Goal: Task Accomplishment & Management: Complete application form

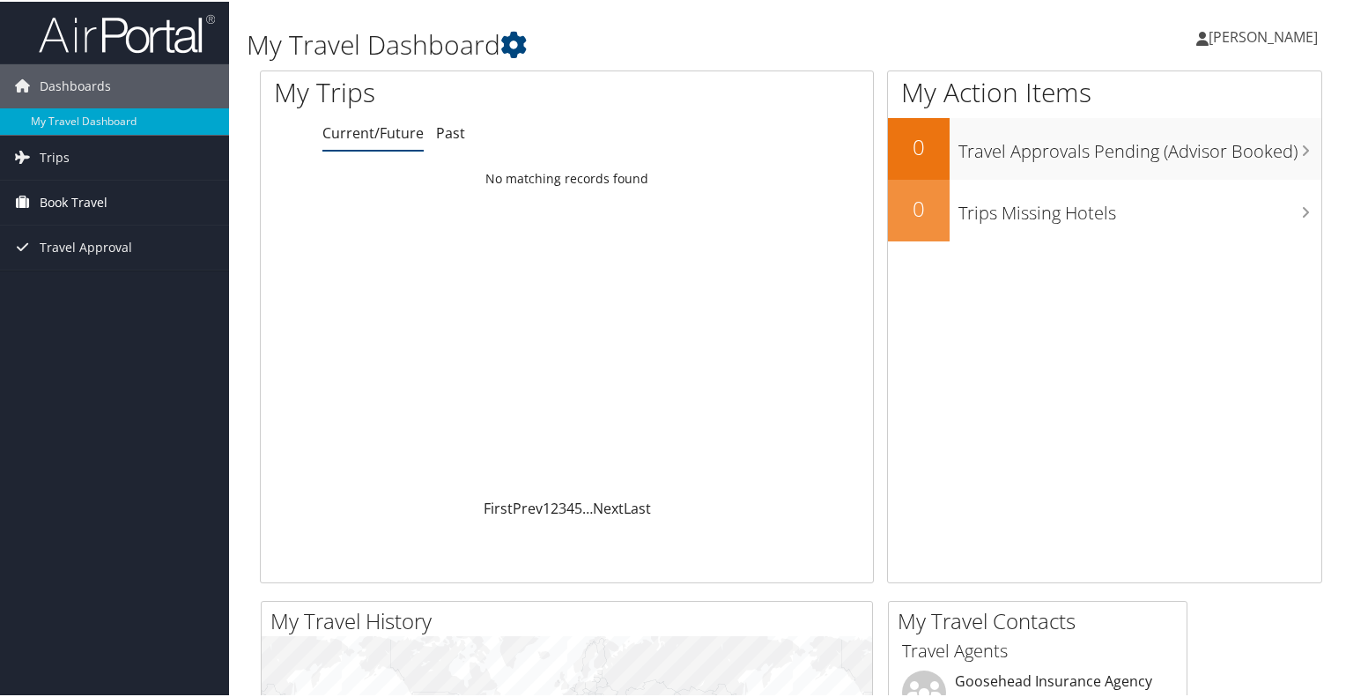
click at [120, 198] on link "Book Travel" at bounding box center [114, 201] width 229 height 44
click at [106, 158] on link "Trips" at bounding box center [114, 156] width 229 height 44
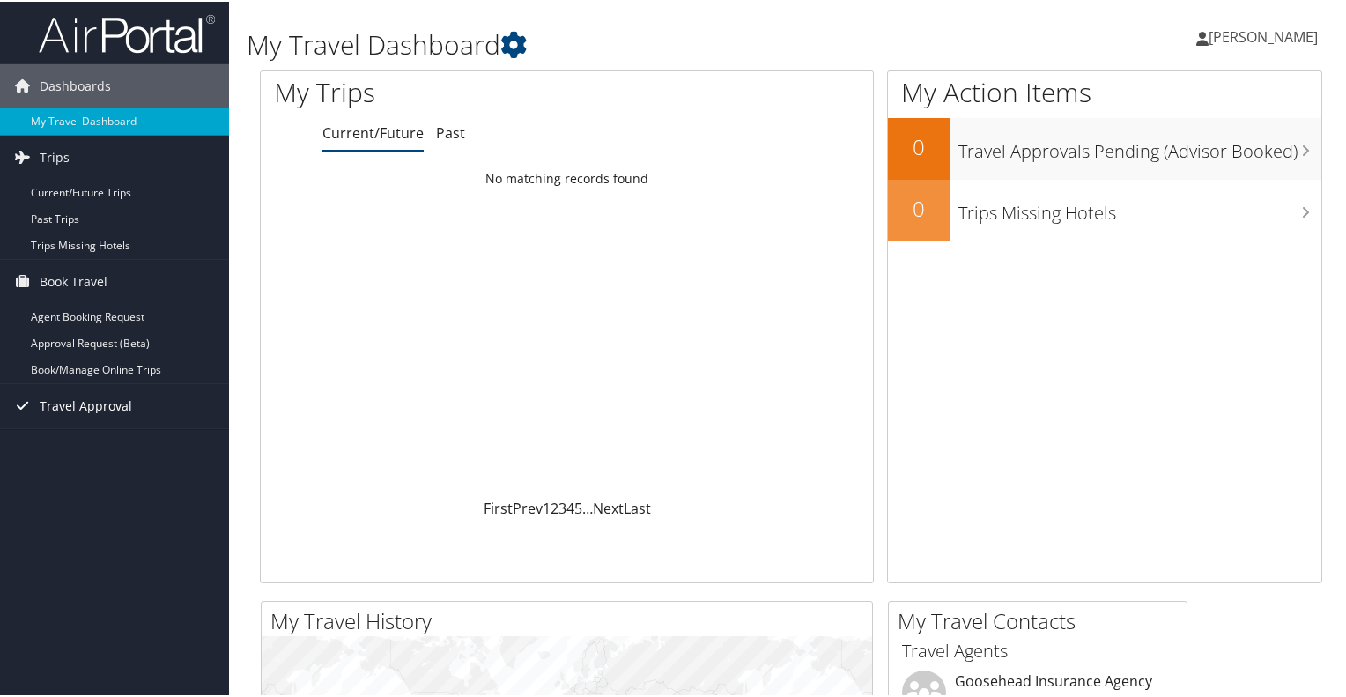
click at [162, 400] on link "Travel Approval" at bounding box center [114, 404] width 229 height 44
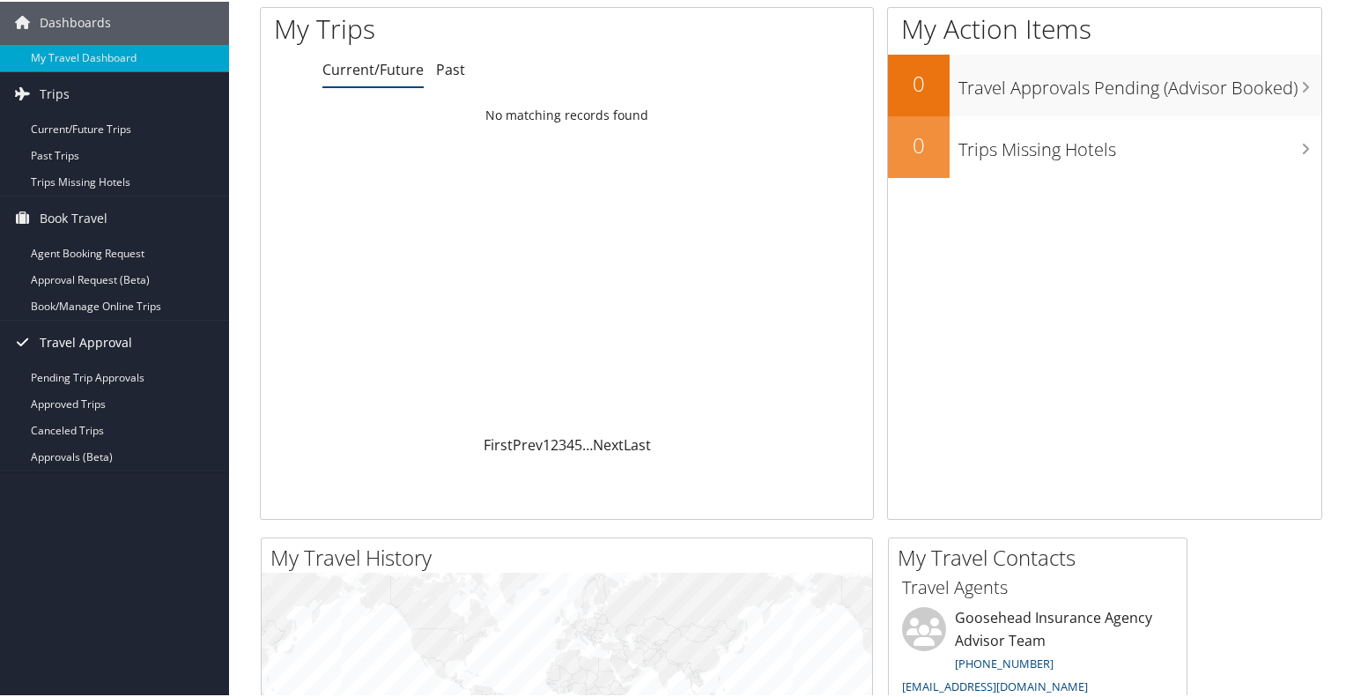
scroll to position [66, 0]
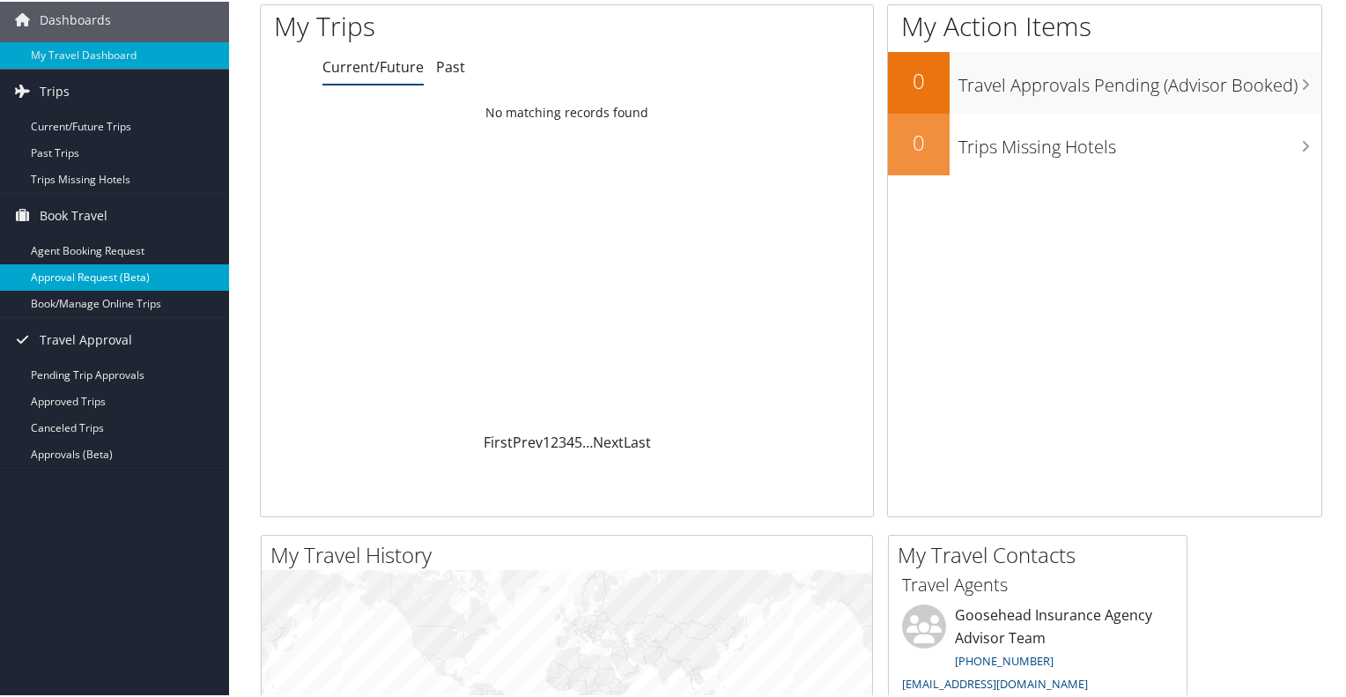
click at [179, 263] on link "Approval Request (Beta)" at bounding box center [114, 275] width 229 height 26
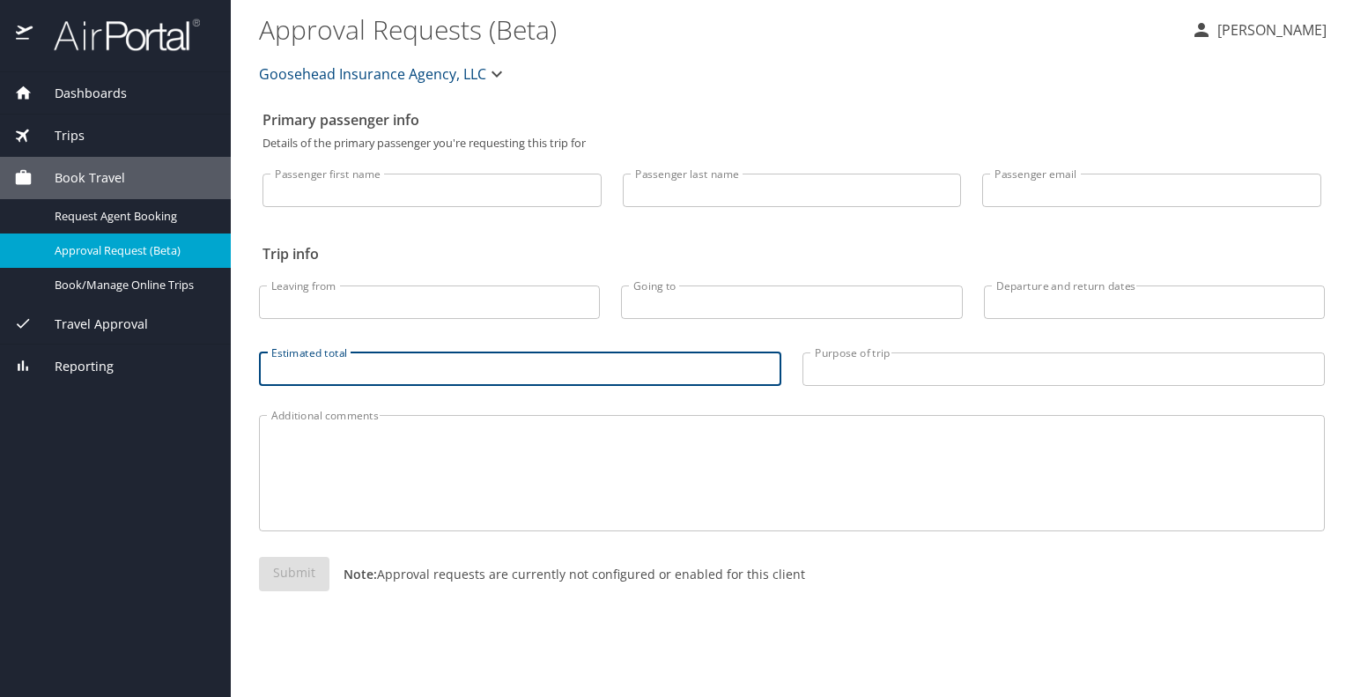
click at [584, 376] on input "Estimated total" at bounding box center [520, 368] width 522 height 33
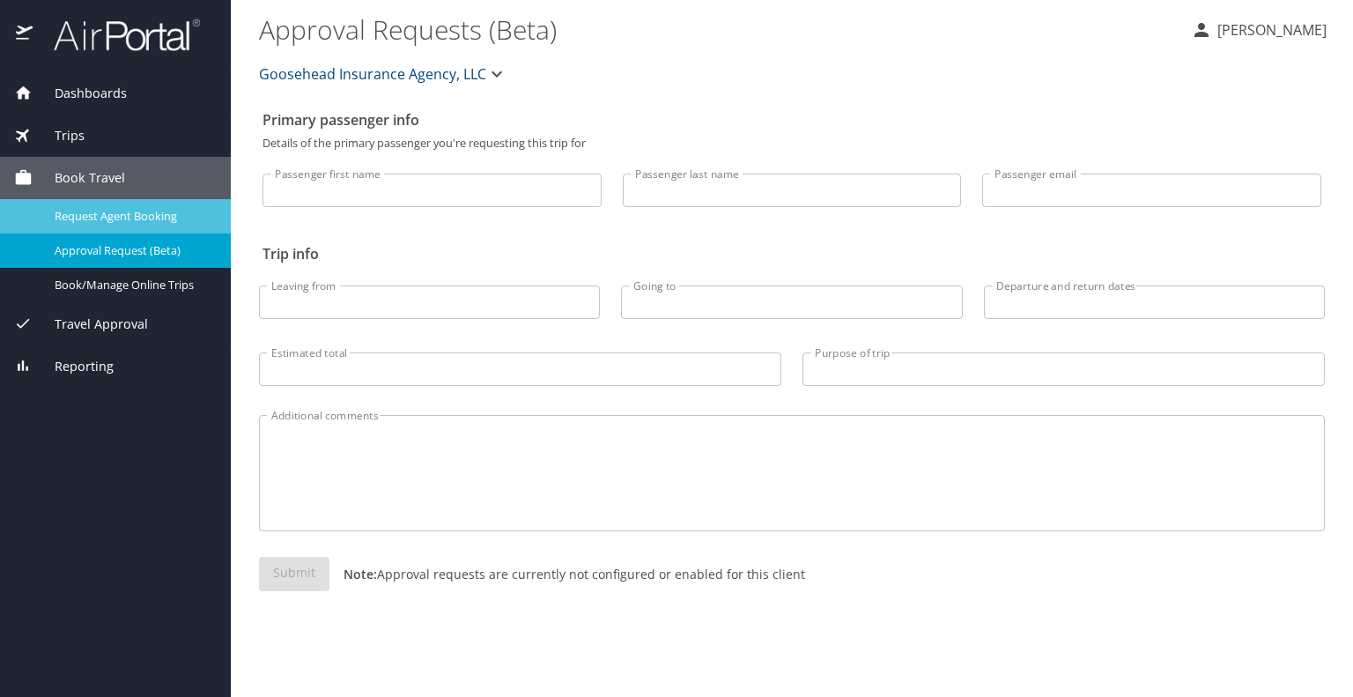
click at [136, 219] on span "Request Agent Booking" at bounding box center [132, 216] width 155 height 17
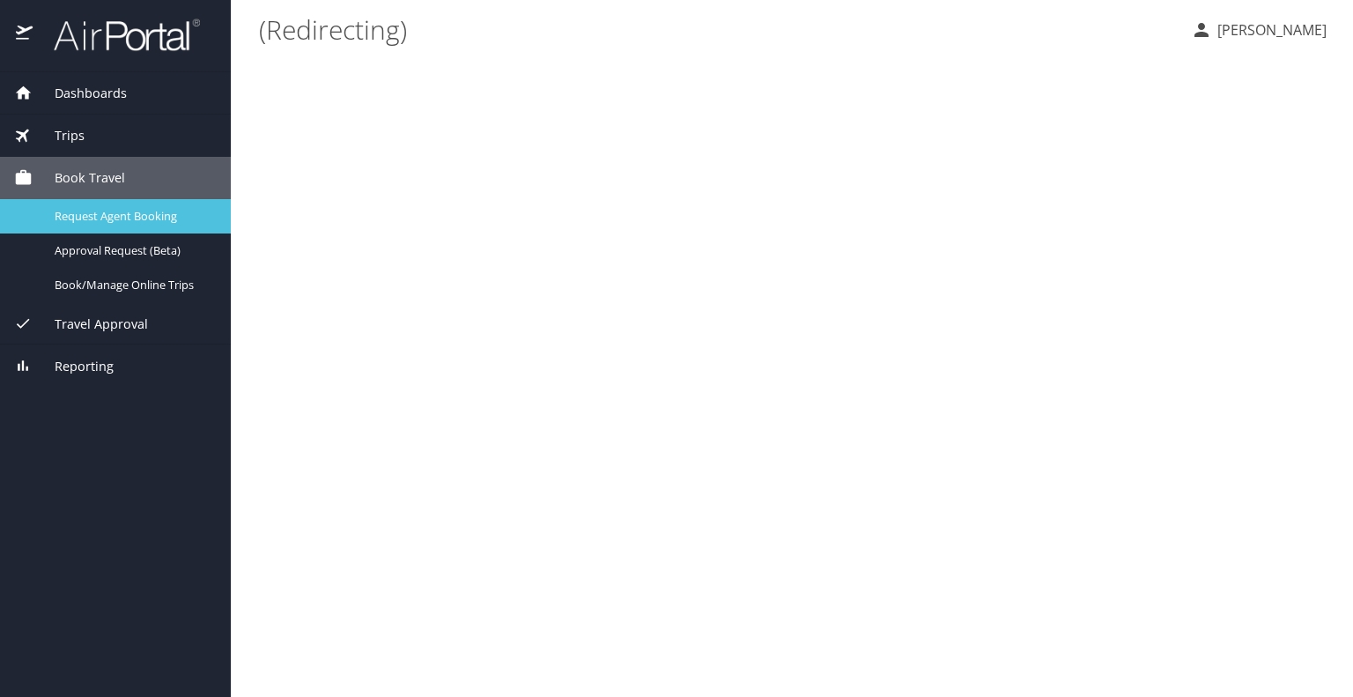
click at [136, 219] on span "Request Agent Booking" at bounding box center [132, 216] width 155 height 17
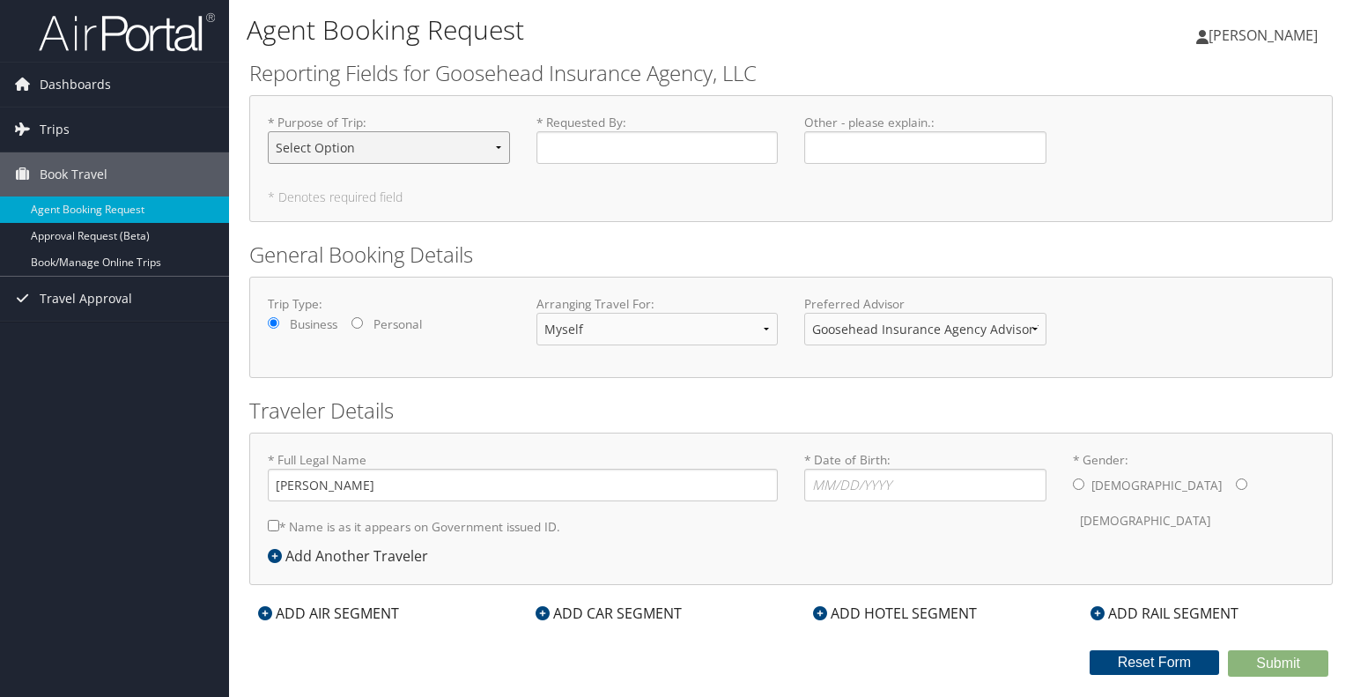
click at [440, 151] on select "Select Option Agency Site Visit - Support Campus Recruiting Visit Carrier Partn…" at bounding box center [389, 147] width 242 height 33
click at [643, 203] on h5 "* Denotes required field" at bounding box center [791, 197] width 1046 height 12
click at [157, 256] on link "Book/Manage Online Trips" at bounding box center [114, 262] width 229 height 26
click at [144, 81] on link "Dashboards" at bounding box center [114, 85] width 229 height 44
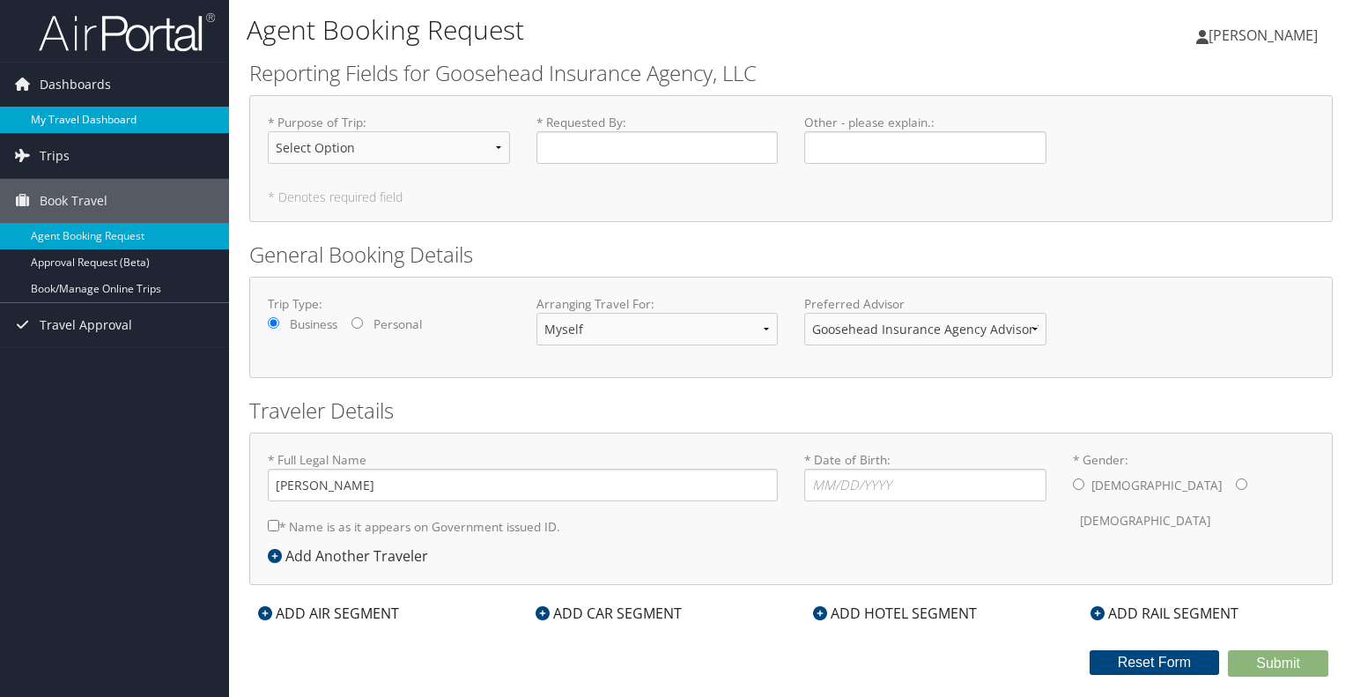
click at [116, 112] on link "My Travel Dashboard" at bounding box center [114, 120] width 229 height 26
